Goal: Navigation & Orientation: Find specific page/section

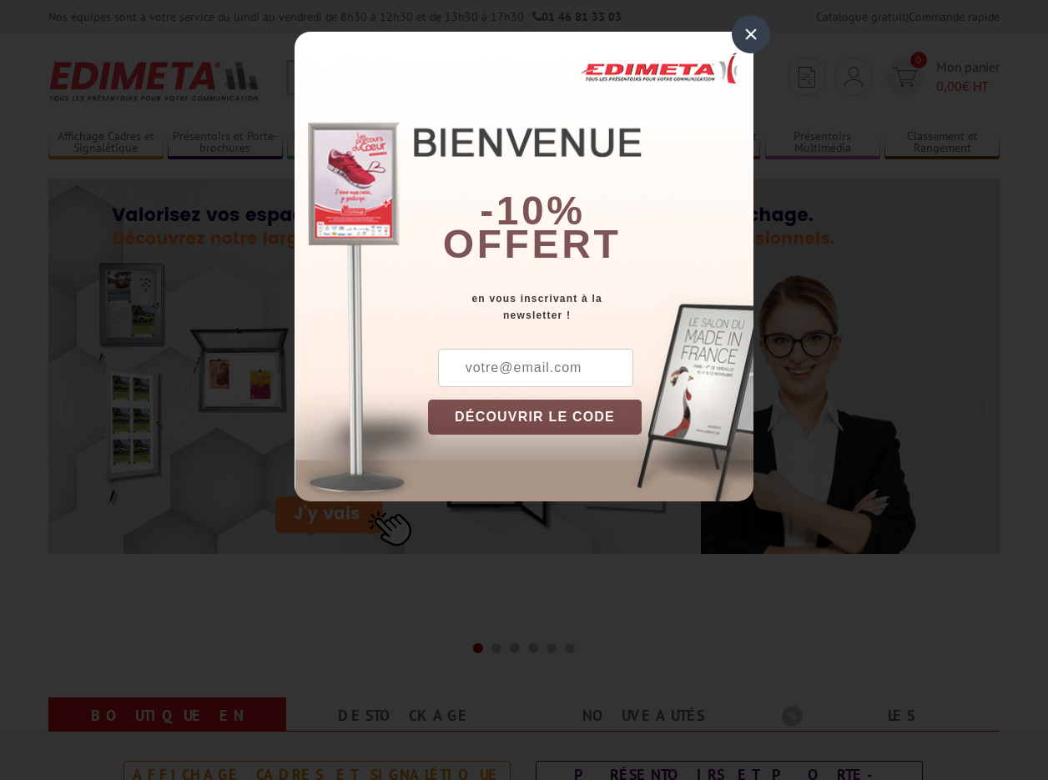
click at [751, 33] on div "×" at bounding box center [750, 34] width 38 height 38
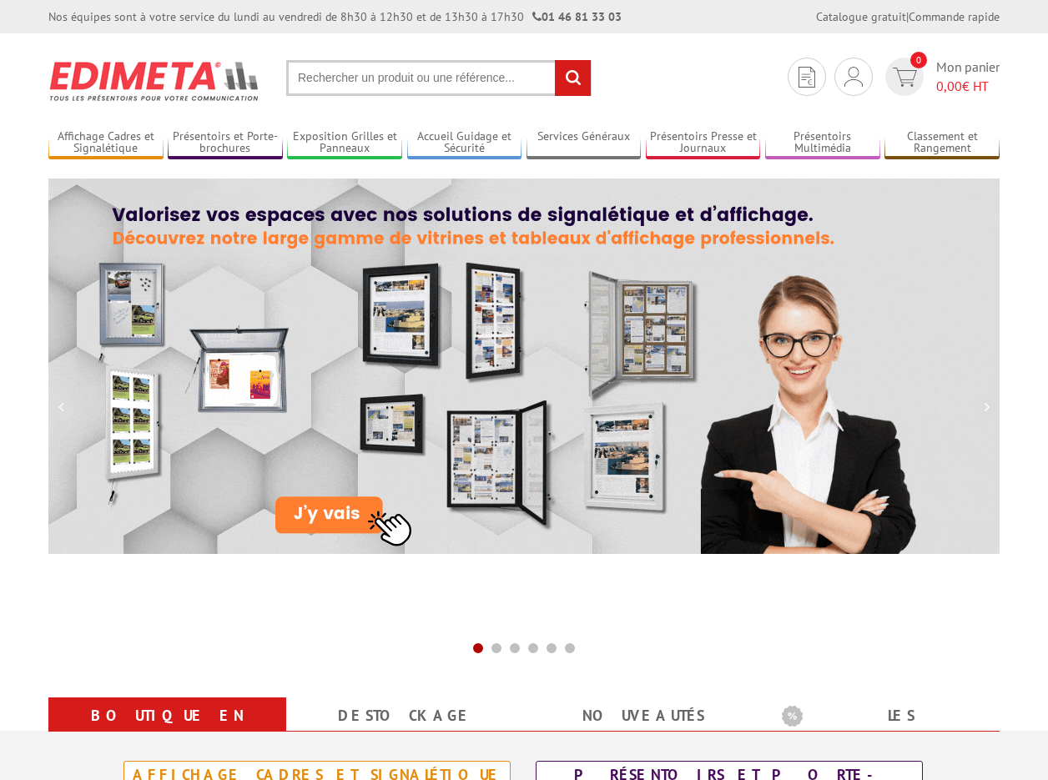
click at [0, 0] on div "Nos équipes sont à votre service du [DATE] au [DATE] de 8h30 à 12h30 et de 13h3…" at bounding box center [524, 16] width 1048 height 33
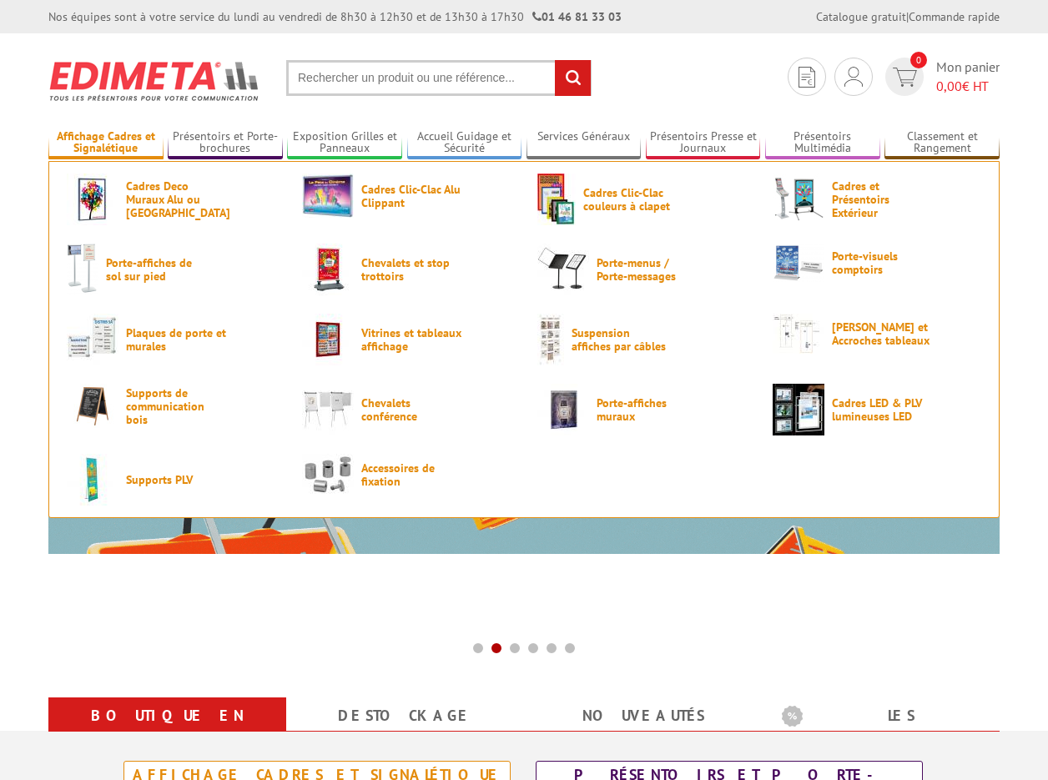
click at [163, 157] on link "Affichage Cadres et Signalétique" at bounding box center [105, 143] width 115 height 28
